Goal: Task Accomplishment & Management: Complete application form

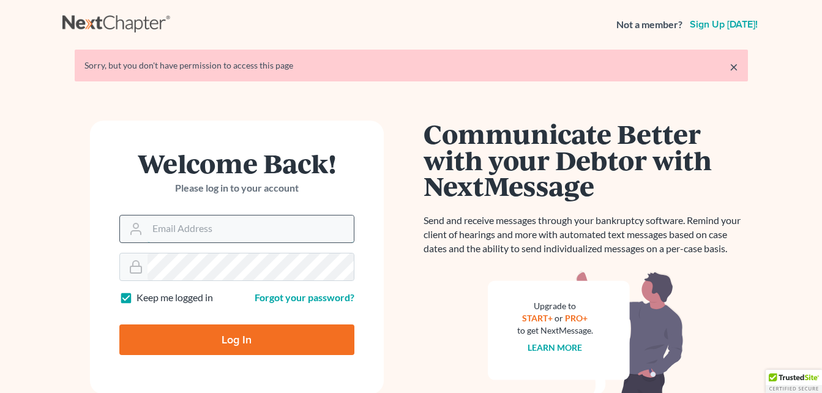
click at [218, 226] on input "Email Address" at bounding box center [250, 228] width 206 height 27
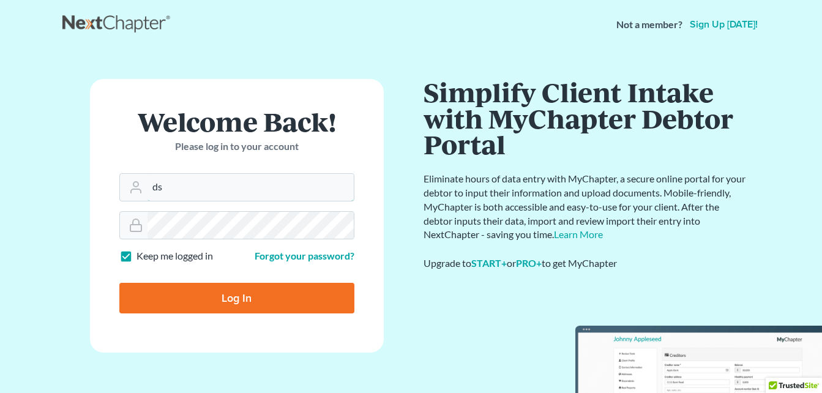
type input "[EMAIL_ADDRESS][DOMAIN_NAME]"
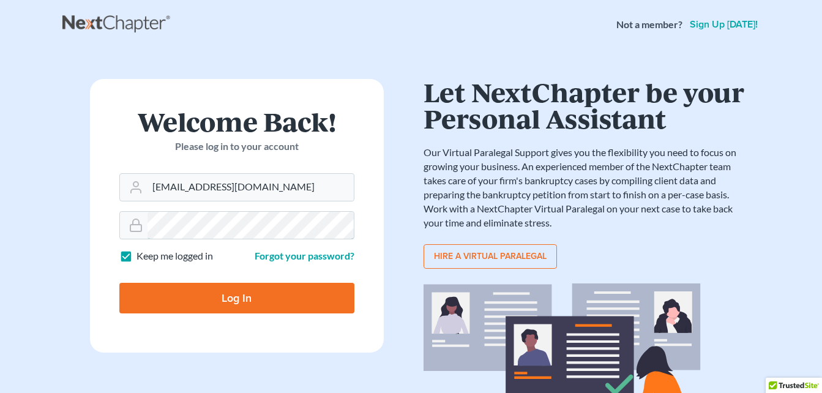
click at [119, 283] on input "Log In" at bounding box center [236, 298] width 235 height 31
type input "Thinking..."
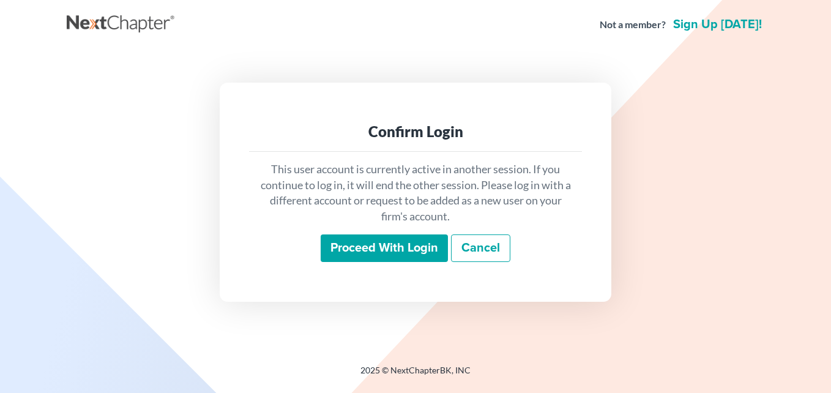
click at [350, 240] on input "Proceed with login" at bounding box center [384, 248] width 127 height 28
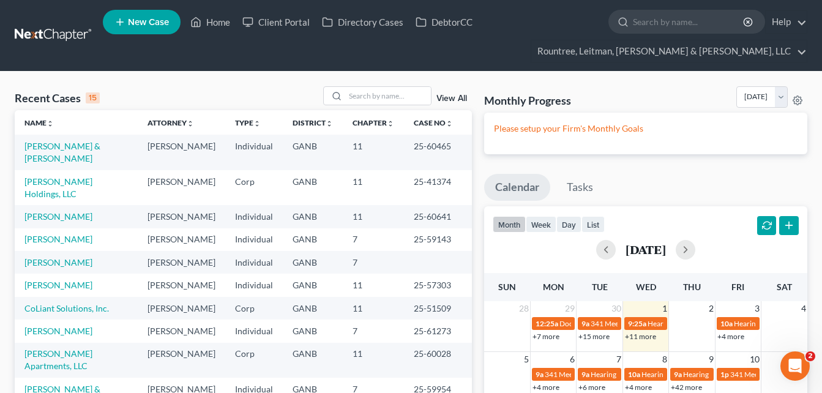
click at [147, 13] on link "New Case" at bounding box center [142, 22] width 78 height 24
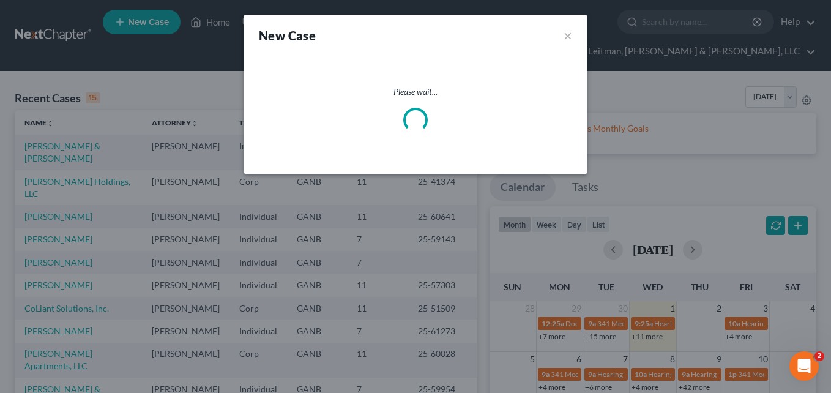
select select "19"
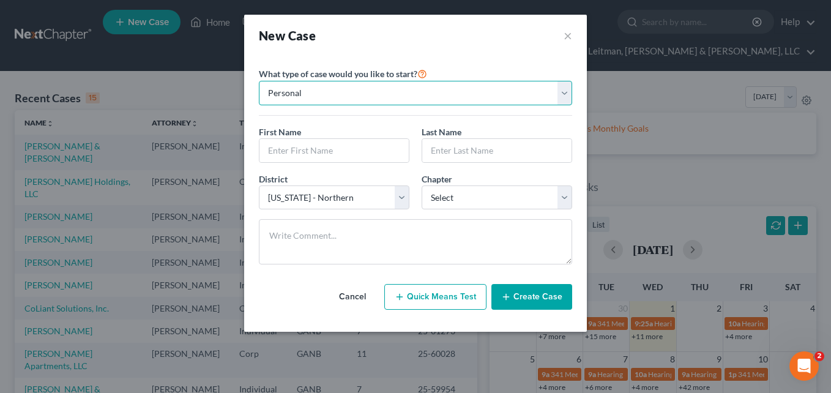
click at [387, 95] on select "Personal Business" at bounding box center [415, 93] width 313 height 24
select select "1"
click at [259, 81] on select "Personal Business" at bounding box center [415, 93] width 313 height 24
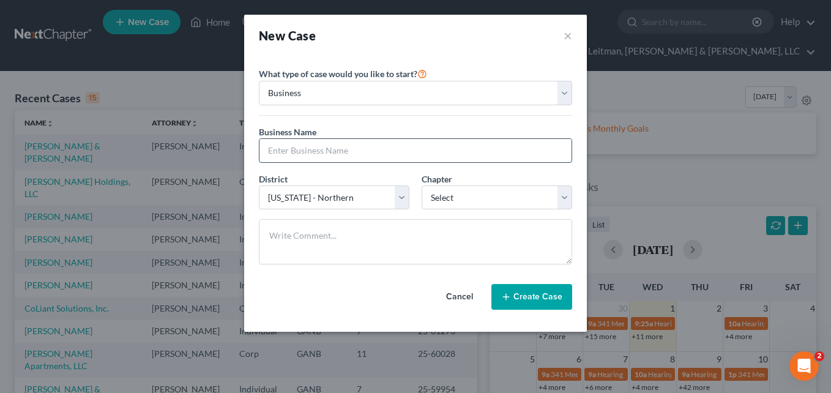
click at [387, 145] on input "text" at bounding box center [415, 150] width 312 height 23
type input "Suwanee Prep Academy LLC"
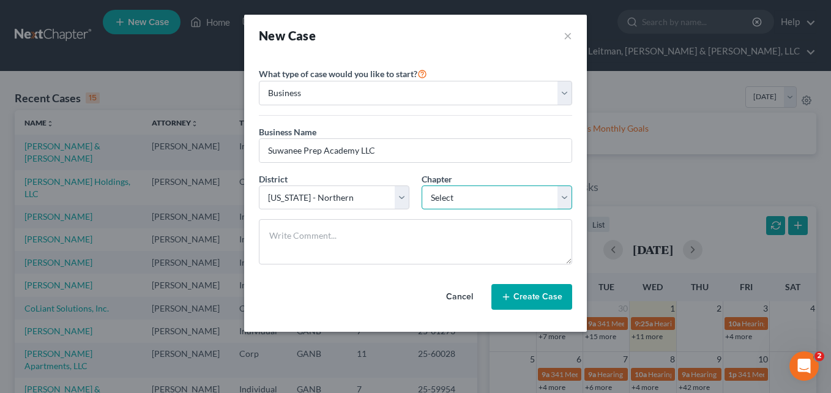
click at [453, 197] on select "Select 7 11 12" at bounding box center [496, 197] width 150 height 24
select select "0"
click at [421, 185] on select "Select 7 11 12" at bounding box center [496, 197] width 150 height 24
click at [525, 292] on button "Create Case" at bounding box center [531, 297] width 81 height 26
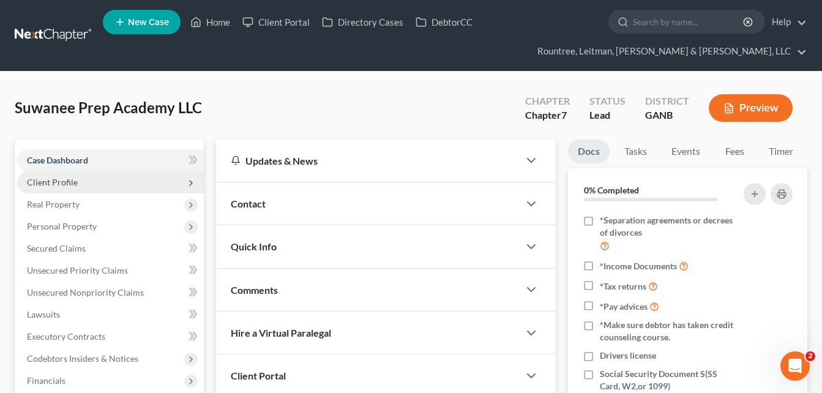
click at [121, 177] on span "Client Profile" at bounding box center [110, 182] width 187 height 22
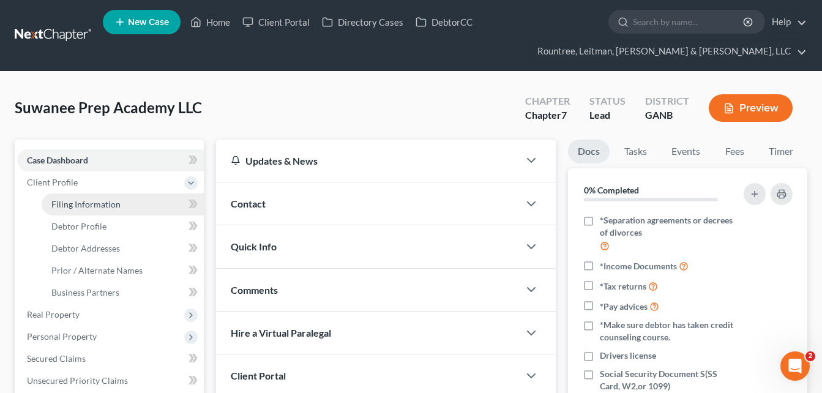
click at [117, 202] on span "Filing Information" at bounding box center [85, 204] width 69 height 10
select select "1"
select select "0"
select select "19"
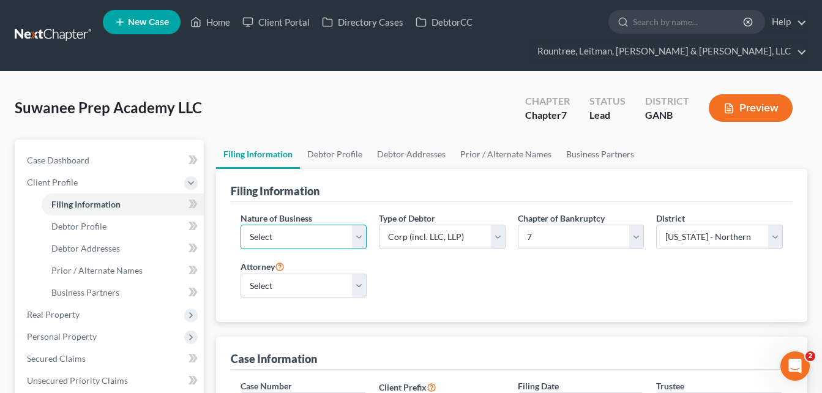
click at [255, 232] on select "Select Clearing Bank Commodity Broker Health Care Business Other Railroad Singl…" at bounding box center [303, 236] width 127 height 24
select select "3"
click at [240, 224] on select "Select Clearing Bank Commodity Broker Health Care Business Other Railroad Singl…" at bounding box center [303, 236] width 127 height 24
click at [311, 294] on select "Select [PERSON_NAME] - GANB [PERSON_NAME] - [PERSON_NAME] [PERSON_NAME] [PERSON…" at bounding box center [303, 285] width 127 height 24
select select "3"
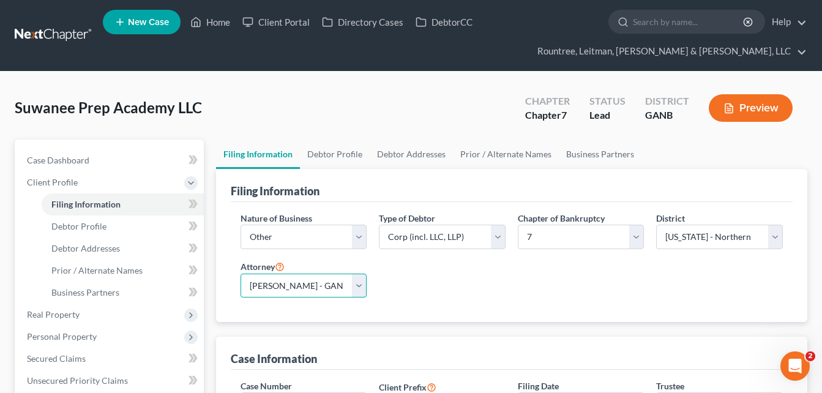
click at [240, 273] on select "Select [PERSON_NAME] - GANB [PERSON_NAME] - [PERSON_NAME] [PERSON_NAME] [PERSON…" at bounding box center [303, 285] width 127 height 24
click at [403, 289] on div "Nature of Business Select Clearing Bank Commodity Broker Health Care Business O…" at bounding box center [511, 260] width 554 height 96
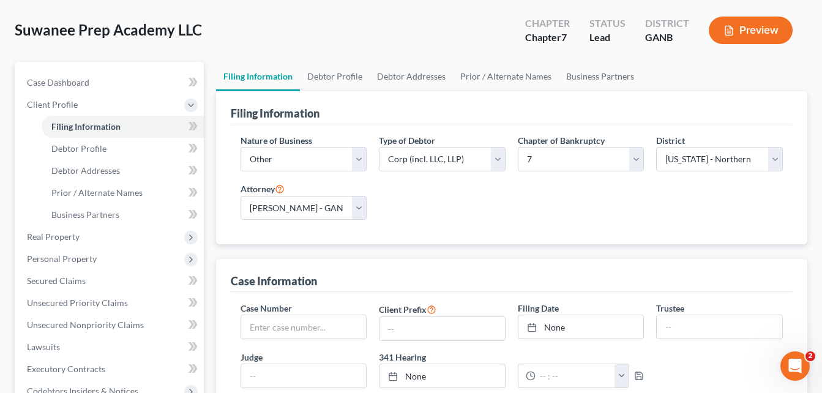
scroll to position [78, 0]
click at [198, 22] on span "Suwanee Prep Academy LLC" at bounding box center [108, 29] width 187 height 18
click at [80, 144] on span "Debtor Profile" at bounding box center [78, 148] width 55 height 10
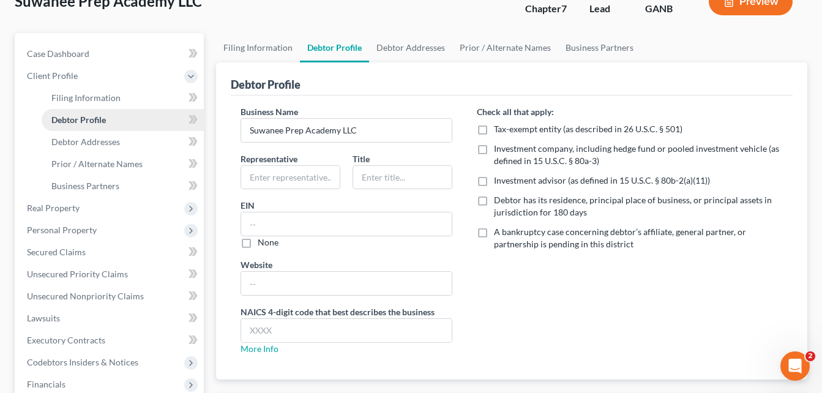
scroll to position [112, 0]
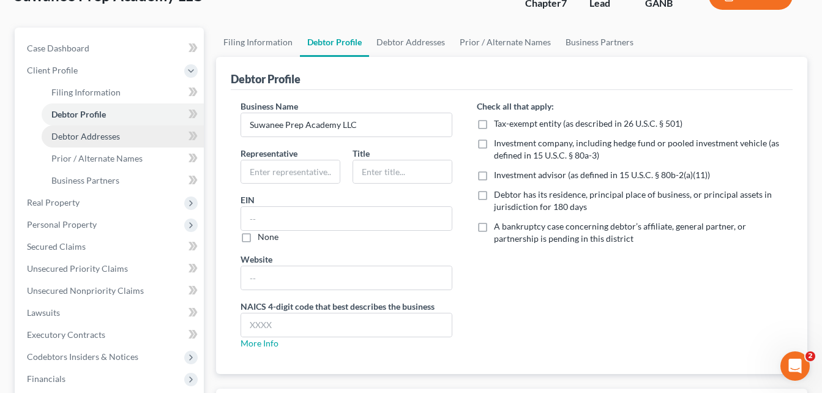
click at [86, 142] on link "Debtor Addresses" at bounding box center [123, 136] width 162 height 22
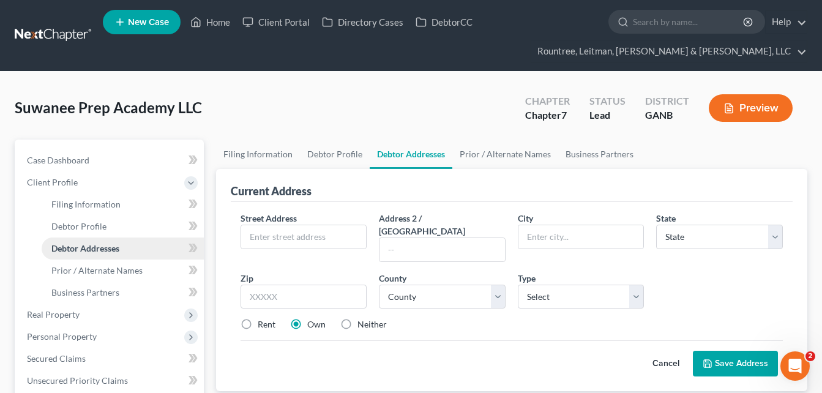
scroll to position [77, 0]
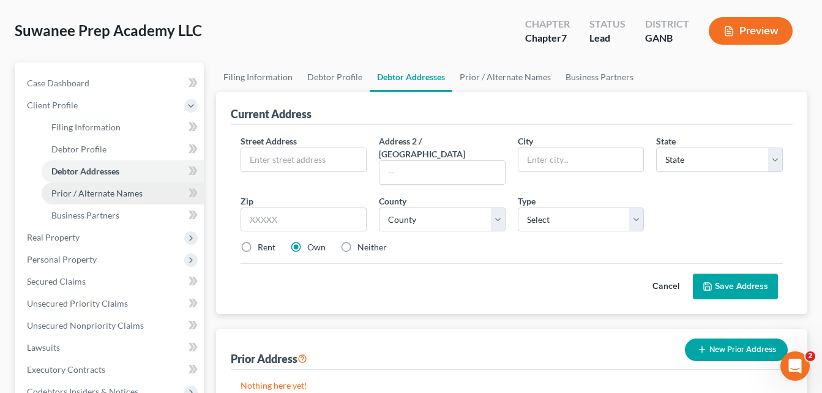
click at [101, 201] on link "Prior / Alternate Names" at bounding box center [123, 193] width 162 height 22
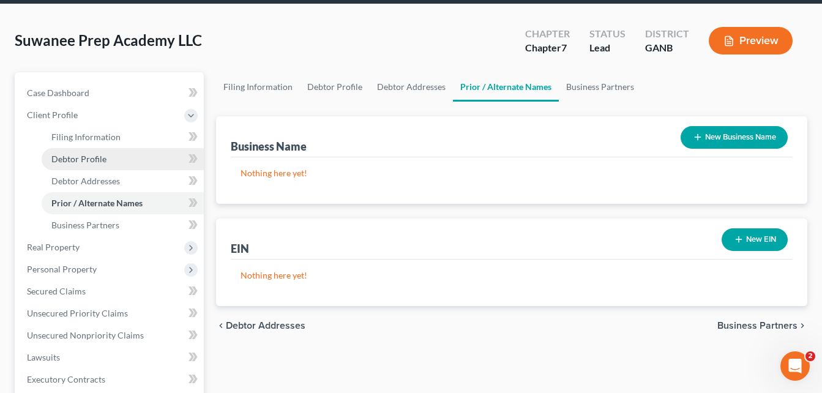
scroll to position [147, 0]
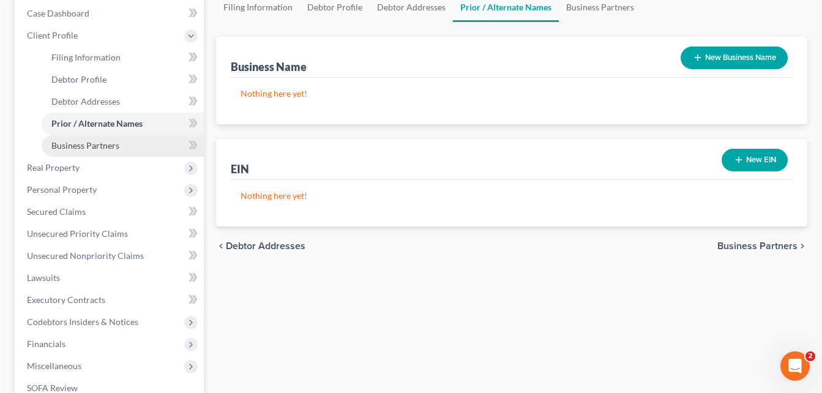
click at [98, 149] on span "Business Partners" at bounding box center [85, 145] width 68 height 10
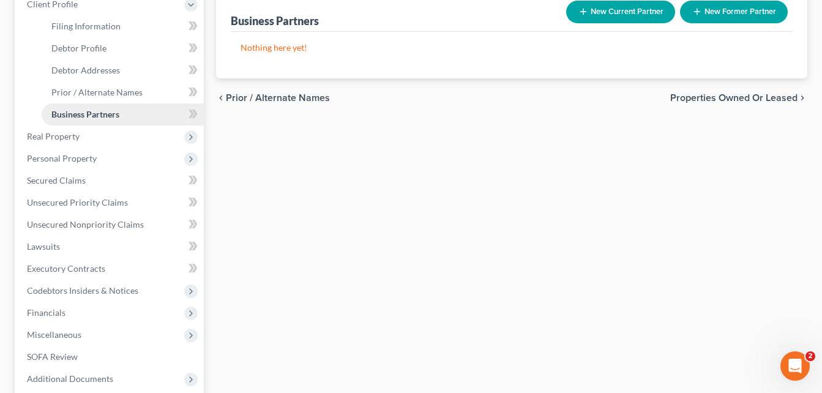
scroll to position [179, 0]
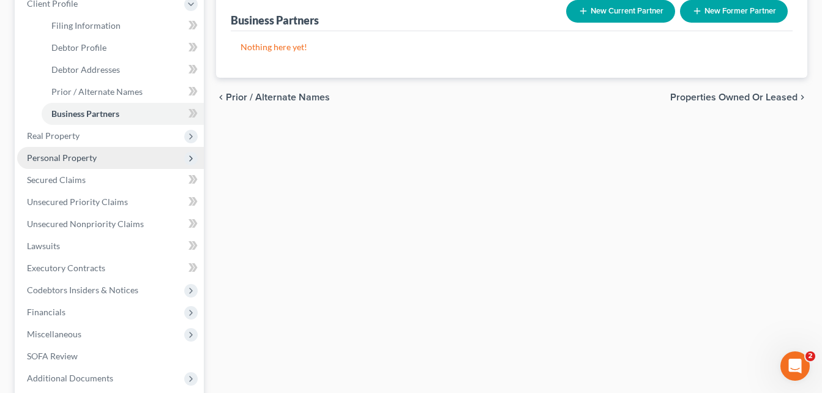
click at [80, 163] on span "Personal Property" at bounding box center [110, 158] width 187 height 22
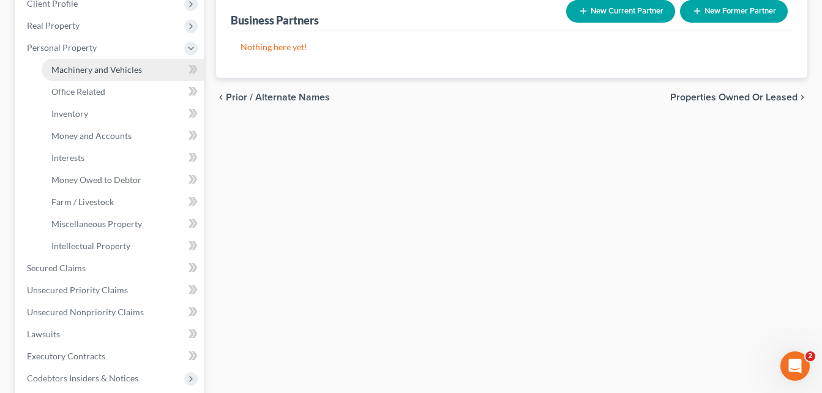
click at [107, 76] on link "Machinery and Vehicles" at bounding box center [123, 70] width 162 height 22
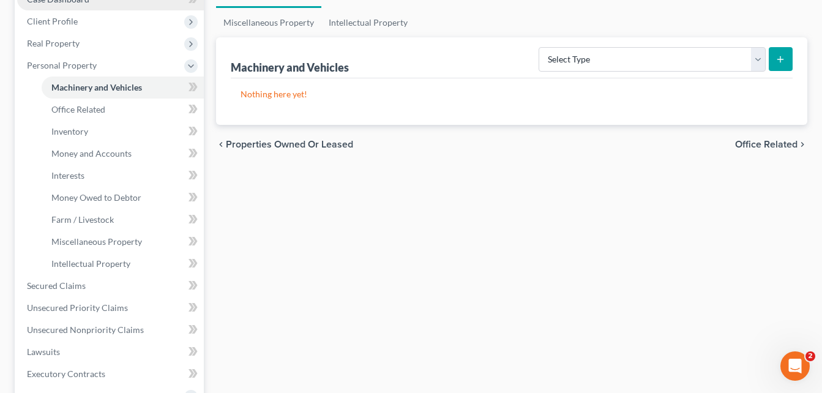
scroll to position [161, 0]
